Goal: Information Seeking & Learning: Learn about a topic

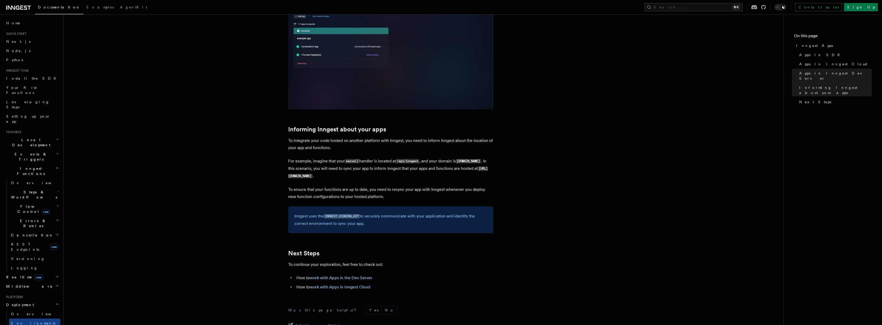
scroll to position [734, 0]
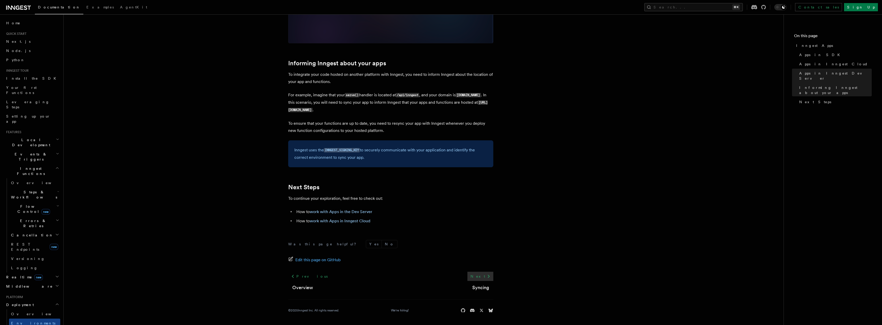
click at [483, 276] on link "Next" at bounding box center [480, 276] width 26 height 9
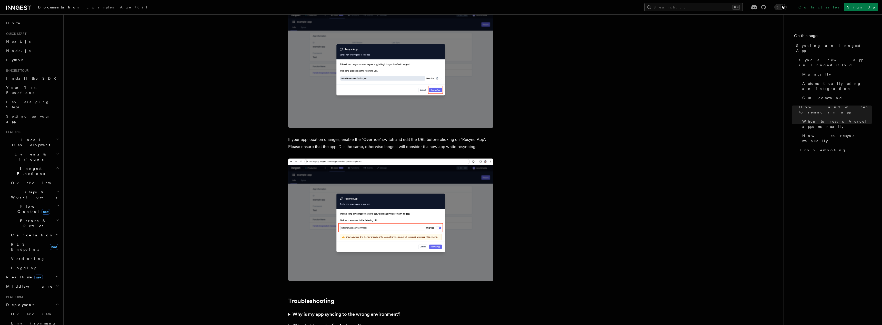
scroll to position [1377, 0]
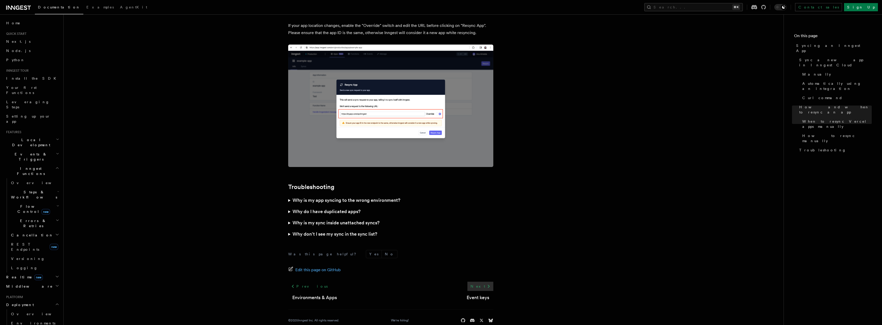
click at [479, 282] on link "Next" at bounding box center [480, 286] width 26 height 9
click at [485, 282] on link "Next" at bounding box center [480, 286] width 26 height 9
click at [488, 284] on icon at bounding box center [489, 287] width 6 height 6
click at [482, 282] on link "Next" at bounding box center [480, 286] width 26 height 9
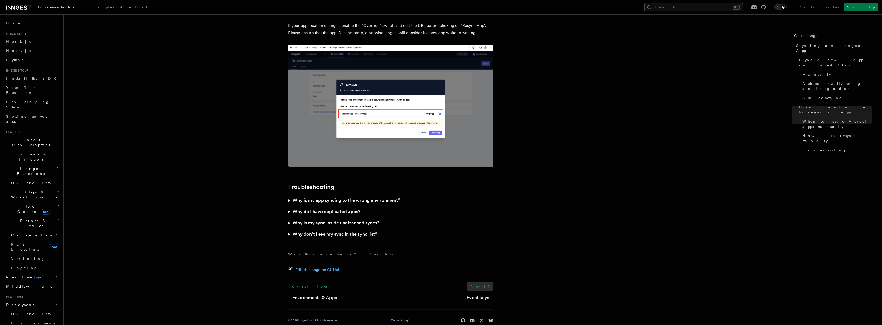
click at [482, 282] on link "Next" at bounding box center [480, 286] width 26 height 9
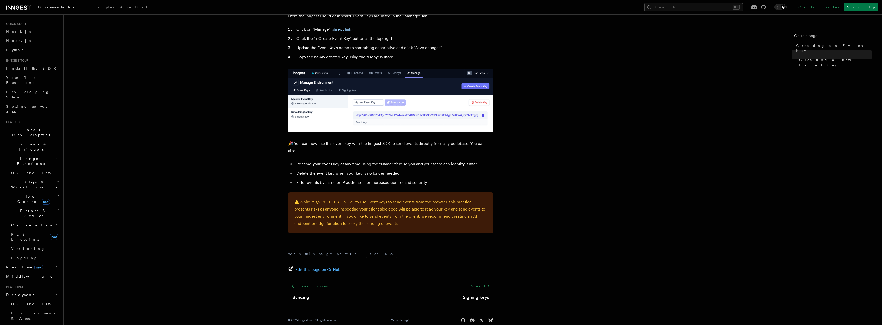
scroll to position [253, 0]
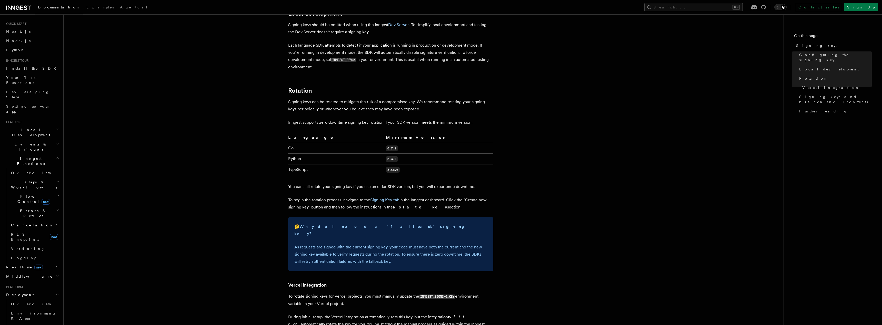
scroll to position [306, 0]
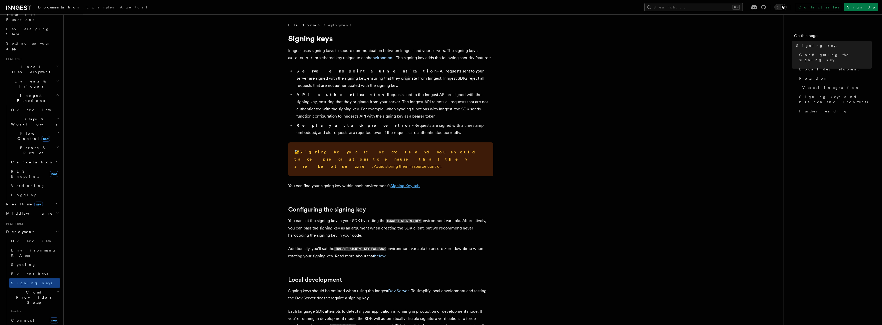
click at [403, 184] on link "Signing Key tab" at bounding box center [405, 186] width 29 height 5
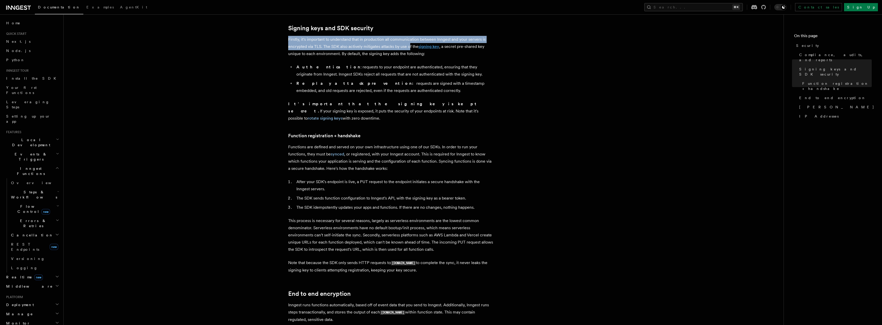
drag, startPoint x: 287, startPoint y: 40, endPoint x: 424, endPoint y: 45, distance: 137.3
click at [410, 46] on article "Platform Security Security is a primary consideration when moving systems into …" at bounding box center [424, 326] width 704 height 882
click at [426, 46] on link "signing key" at bounding box center [428, 46] width 21 height 5
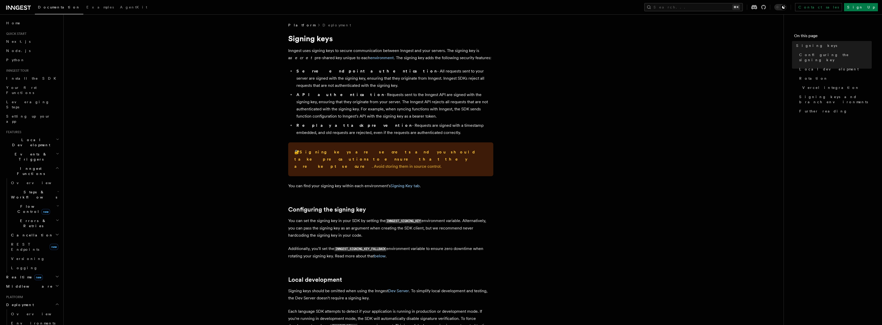
scroll to position [137, 0]
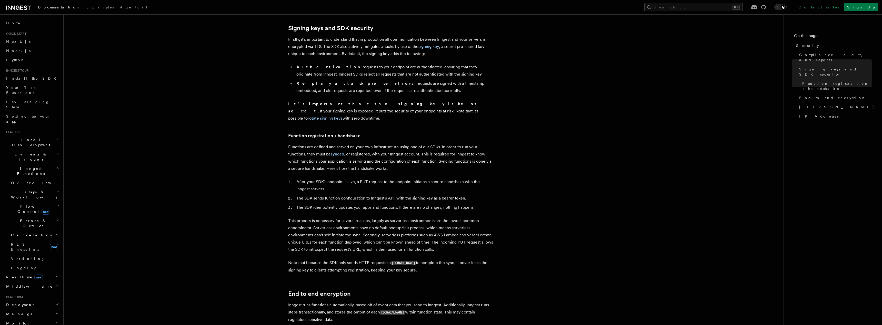
drag, startPoint x: 286, startPoint y: 104, endPoint x: 450, endPoint y: 113, distance: 164.4
click at [452, 113] on article "Platform Security Security is a primary consideration when moving systems into …" at bounding box center [424, 326] width 704 height 882
click at [408, 121] on article "Platform Security Security is a primary consideration when moving systems into …" at bounding box center [424, 326] width 704 height 882
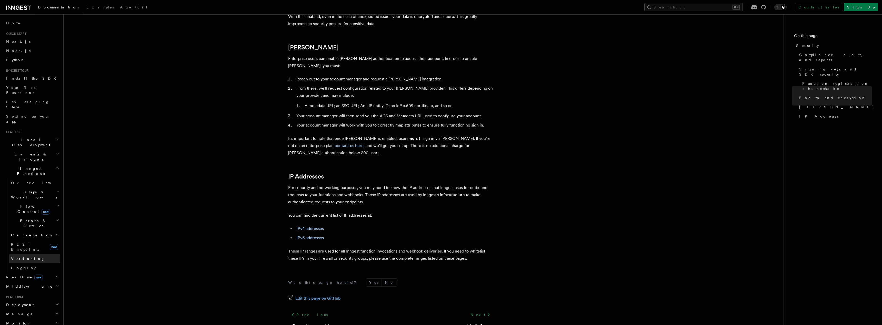
scroll to position [526, 0]
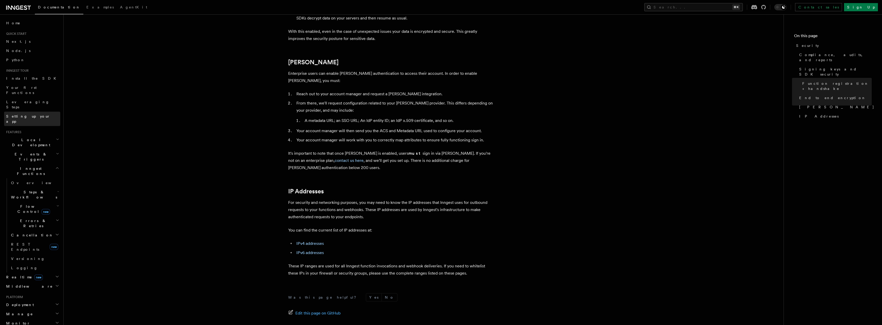
click at [23, 114] on span "Setting up your app" at bounding box center [28, 118] width 44 height 9
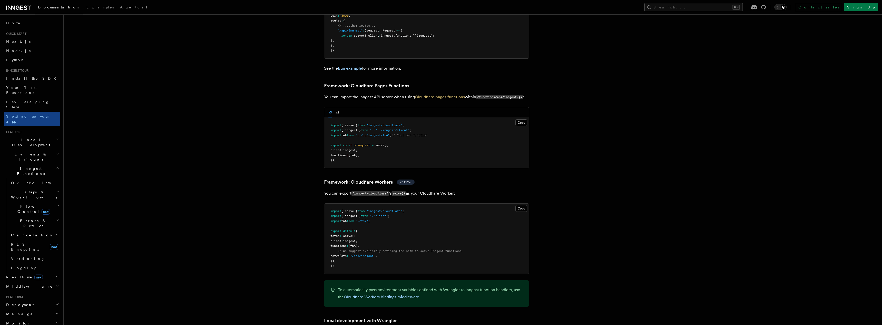
scroll to position [759, 0]
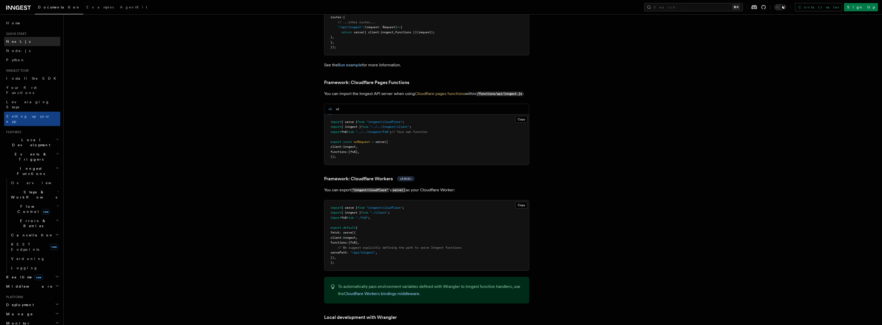
click at [27, 44] on link "Next.js" at bounding box center [32, 41] width 56 height 9
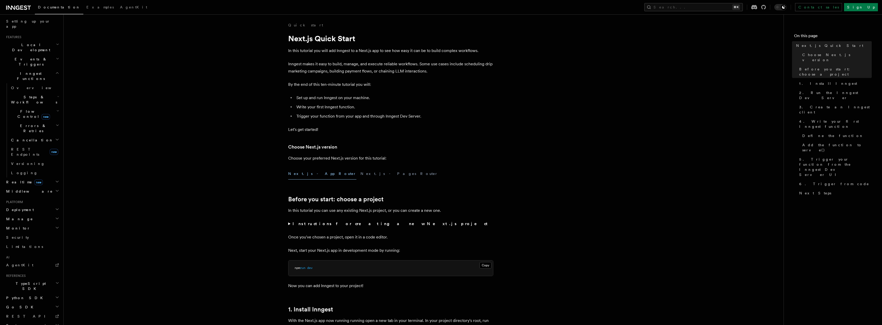
scroll to position [1449, 0]
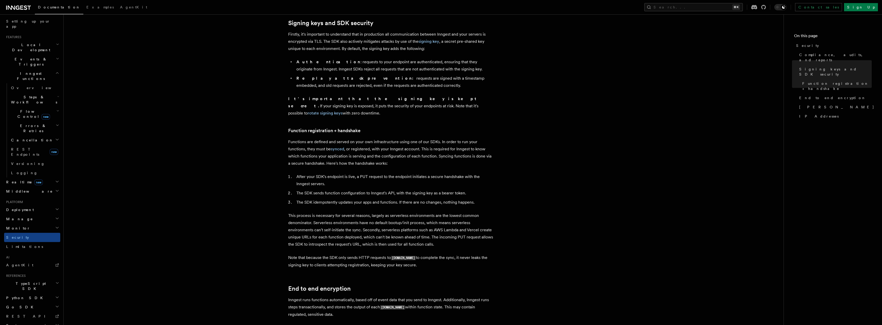
scroll to position [137, 0]
